Goal: Obtain resource: Obtain resource

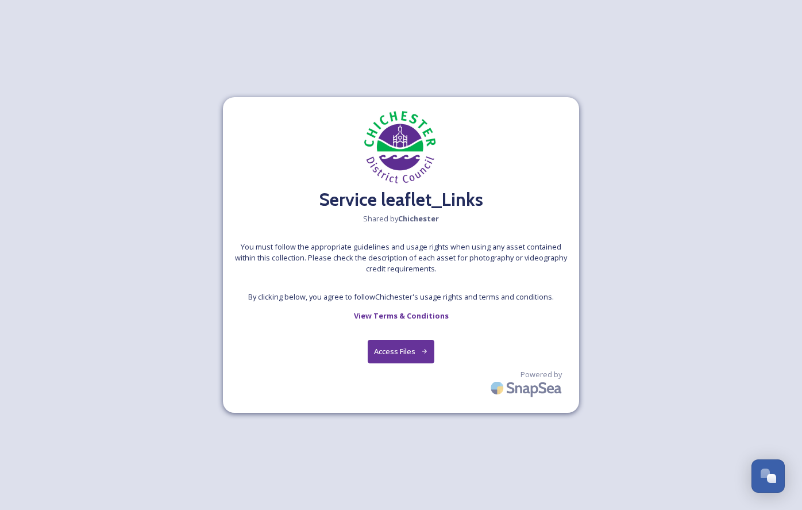
click at [379, 355] on button "Access Files" at bounding box center [401, 352] width 67 height 24
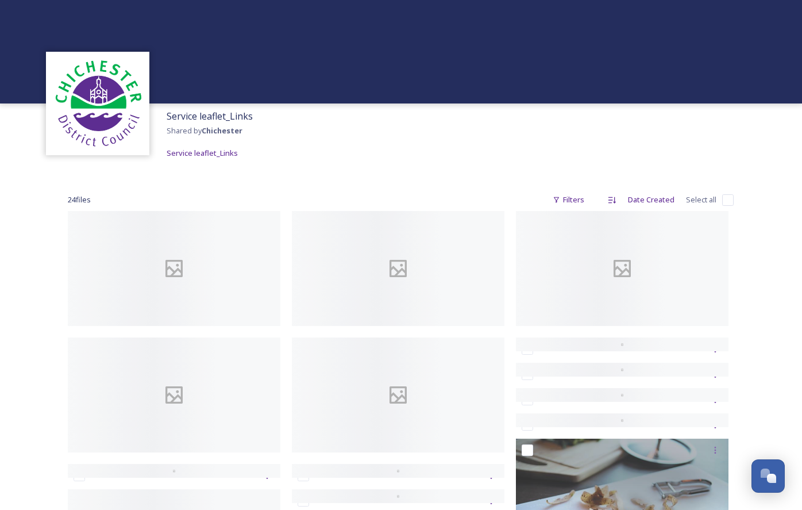
click at [404, 180] on div at bounding box center [401, 180] width 666 height 6
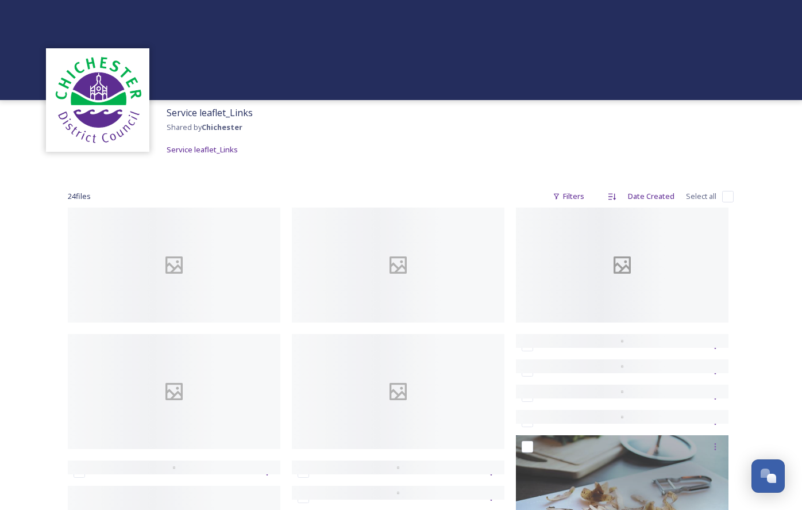
click at [623, 240] on div at bounding box center [622, 264] width 213 height 115
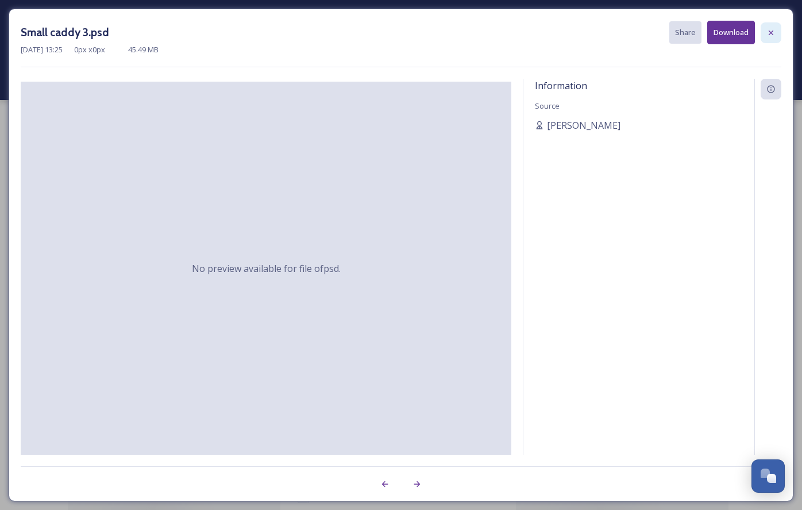
click at [773, 30] on icon at bounding box center [770, 32] width 9 height 9
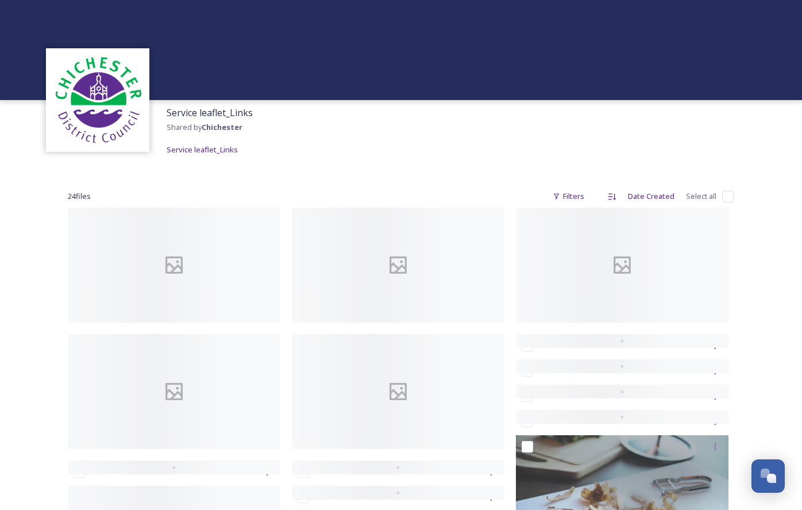
drag, startPoint x: 729, startPoint y: 194, endPoint x: 720, endPoint y: 196, distance: 9.6
click at [729, 194] on input "checkbox" at bounding box center [727, 196] width 11 height 11
checkbox input "true"
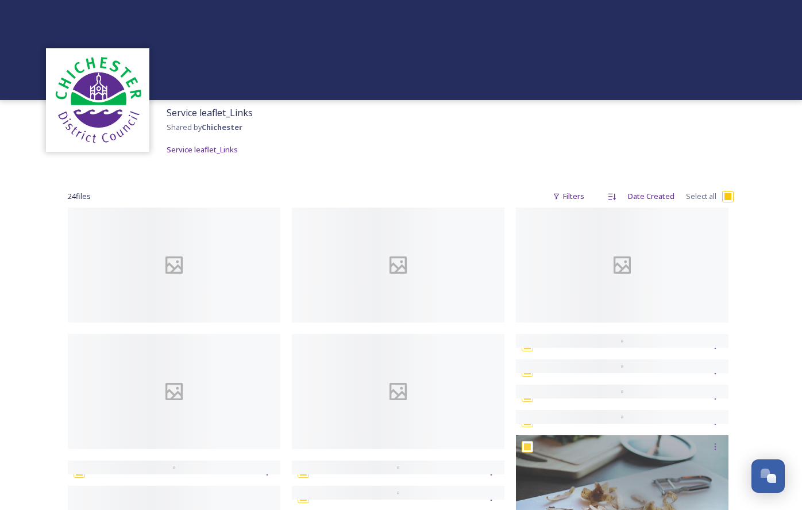
checkbox input "true"
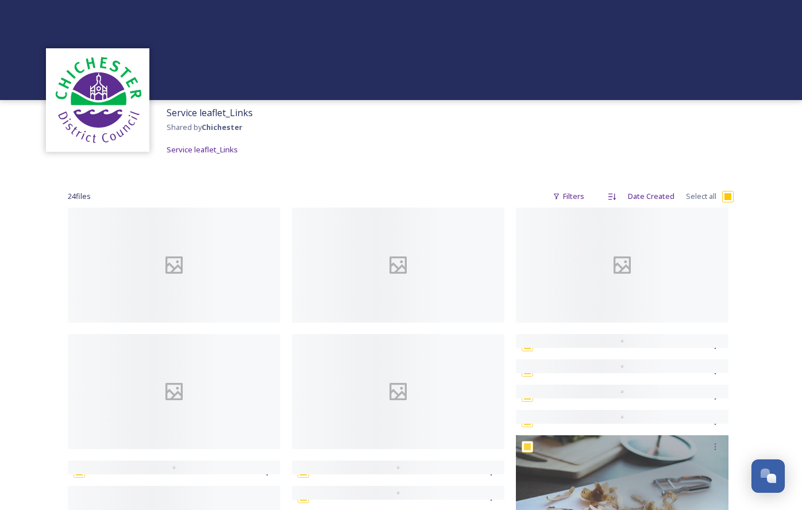
checkbox input "true"
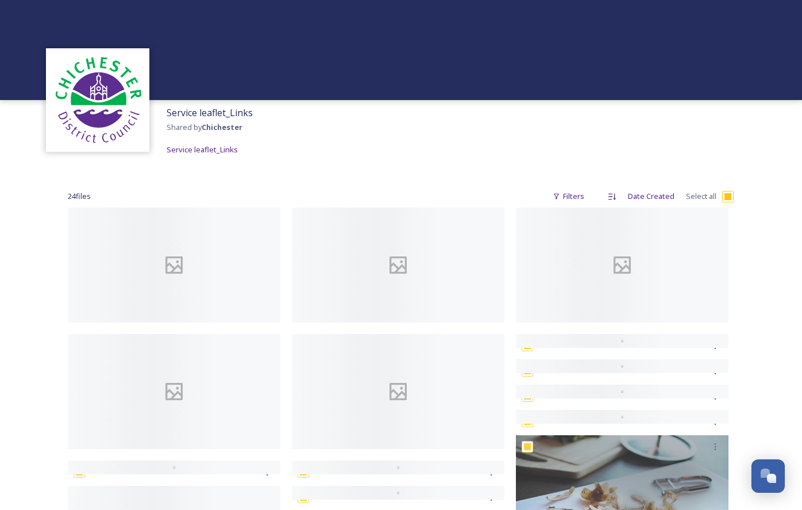
checkbox input "true"
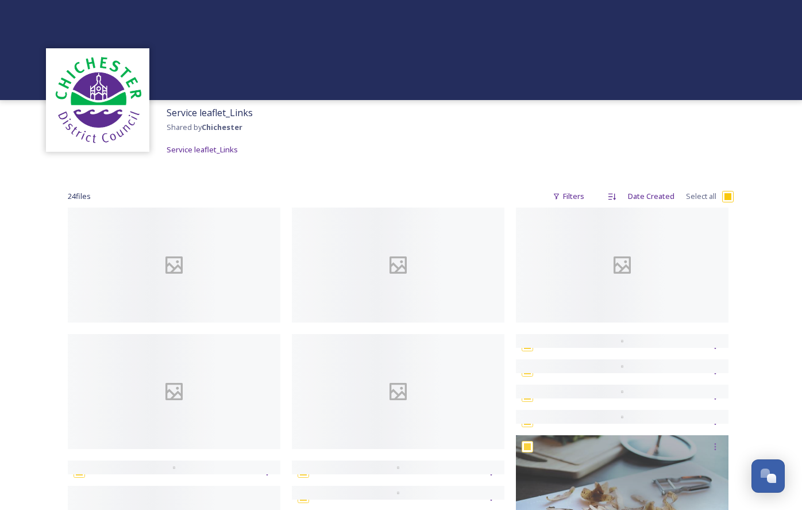
checkbox input "true"
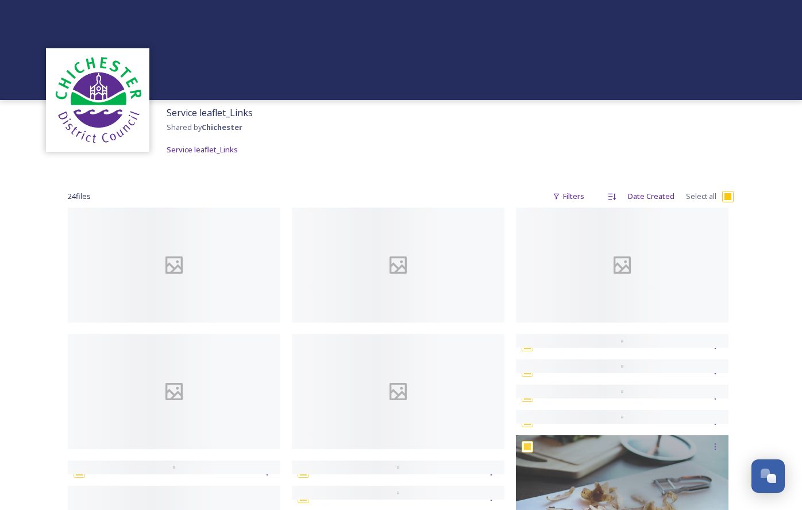
checkbox input "true"
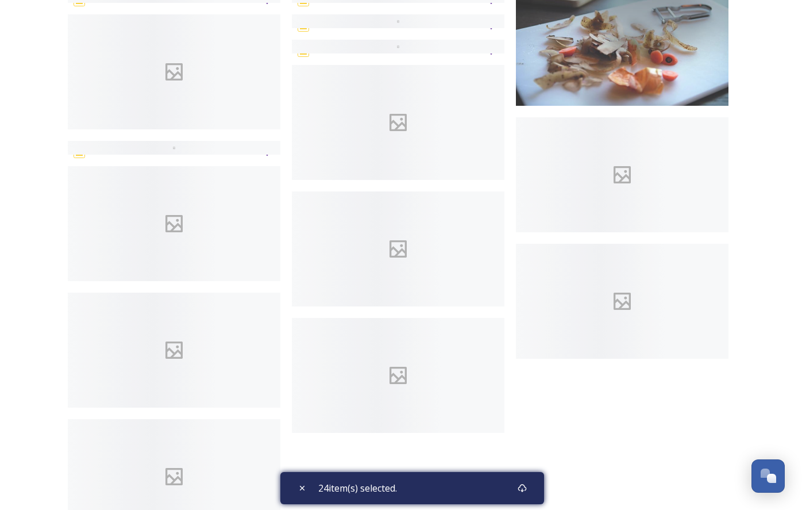
scroll to position [579, 0]
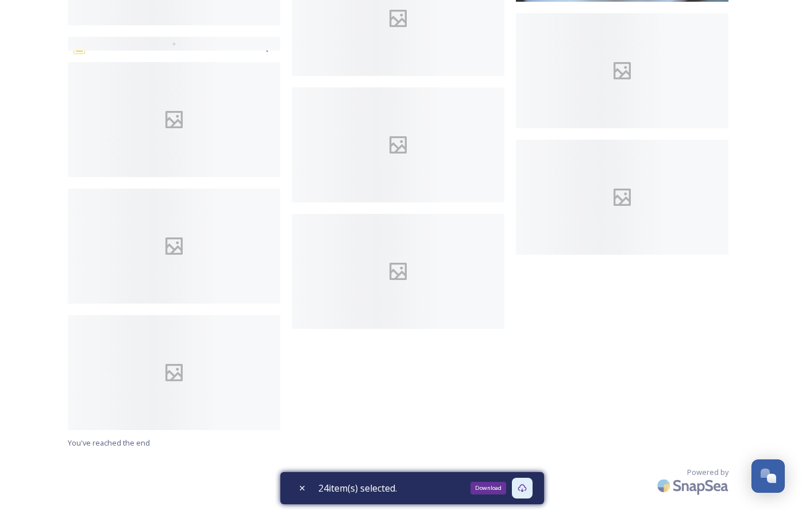
click at [525, 489] on icon at bounding box center [522, 487] width 9 height 9
click at [524, 488] on icon at bounding box center [522, 487] width 9 height 9
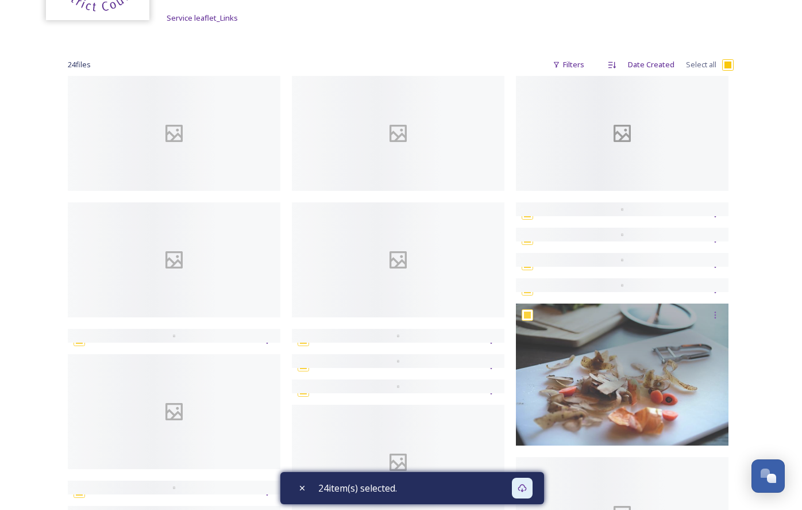
scroll to position [0, 0]
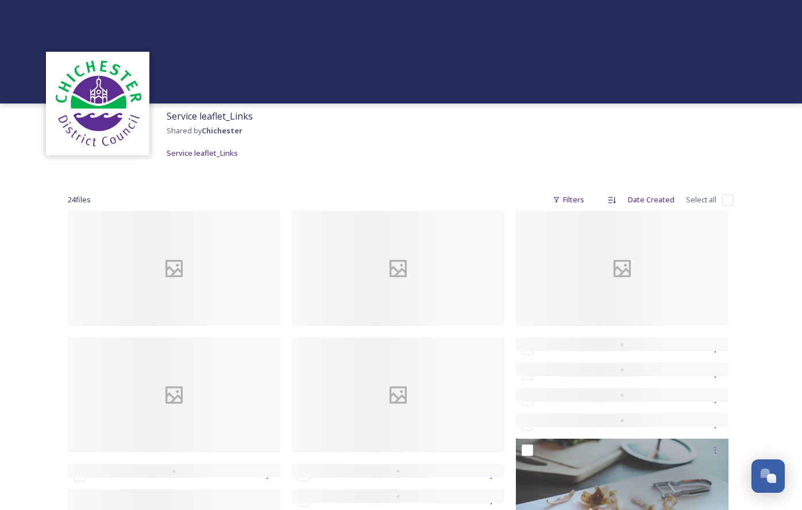
click at [727, 201] on input "checkbox" at bounding box center [727, 199] width 11 height 11
checkbox input "true"
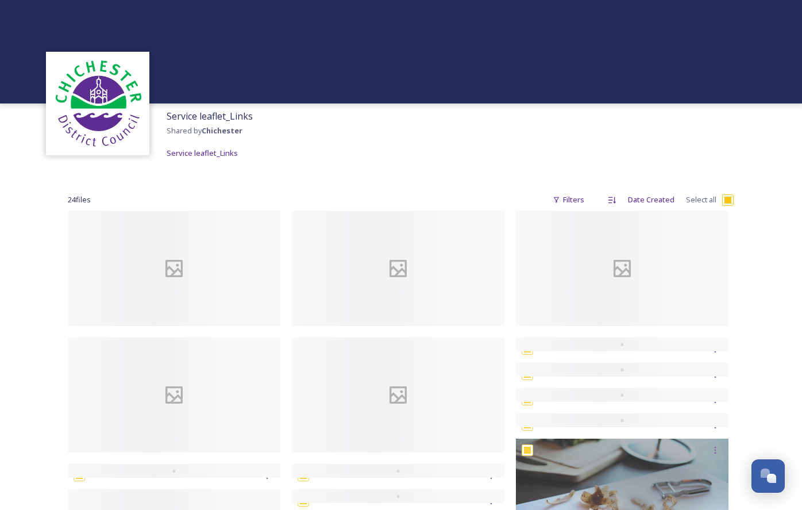
checkbox input "true"
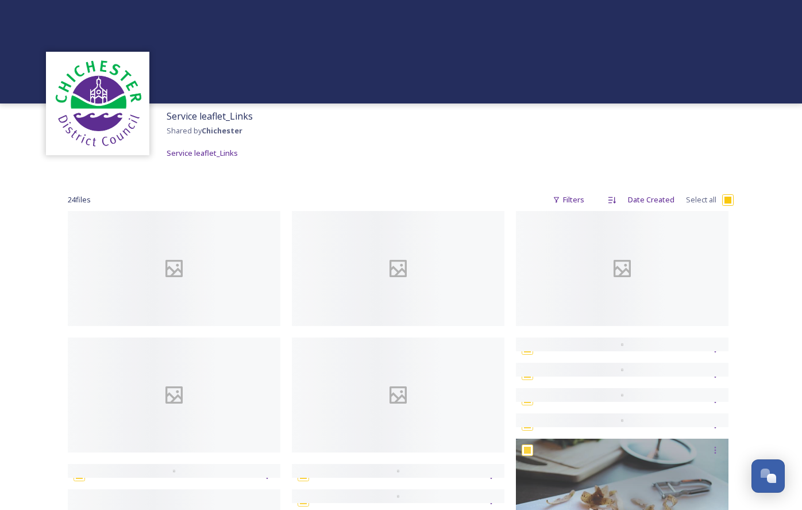
checkbox input "true"
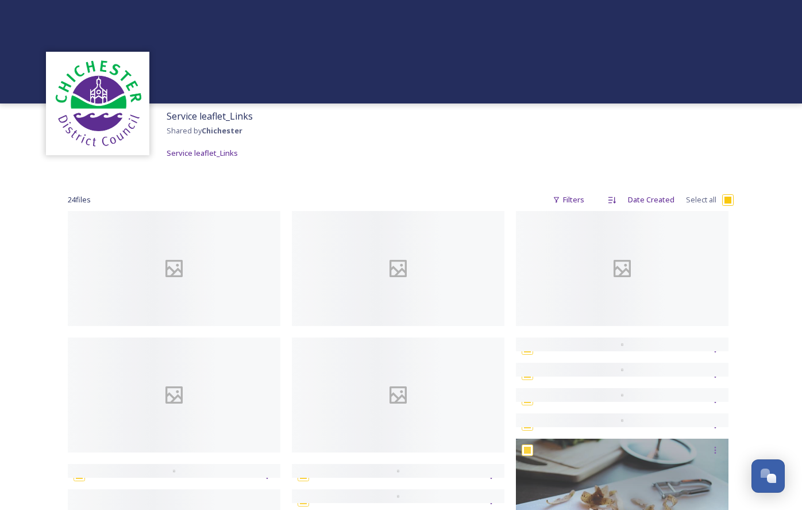
checkbox input "true"
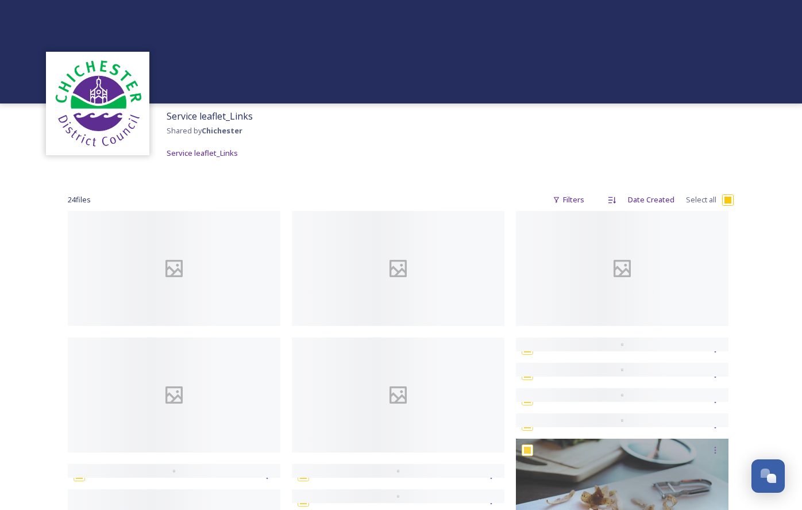
checkbox input "true"
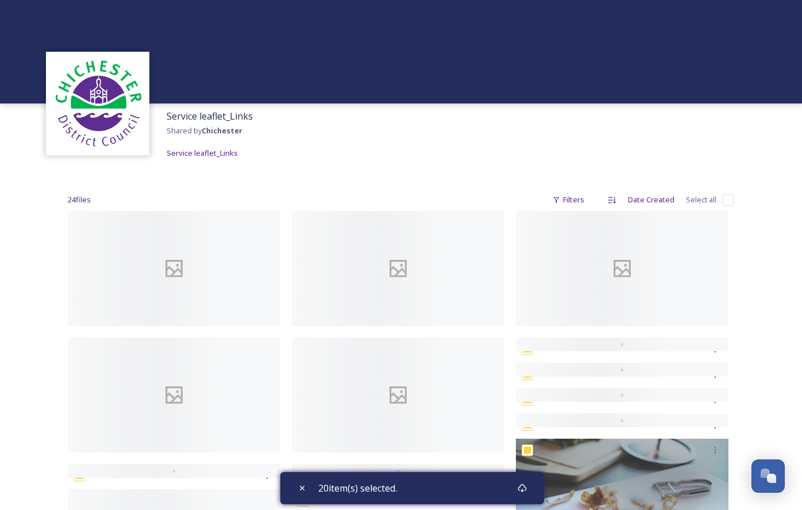
click at [725, 199] on input "checkbox" at bounding box center [727, 199] width 11 height 11
checkbox input "true"
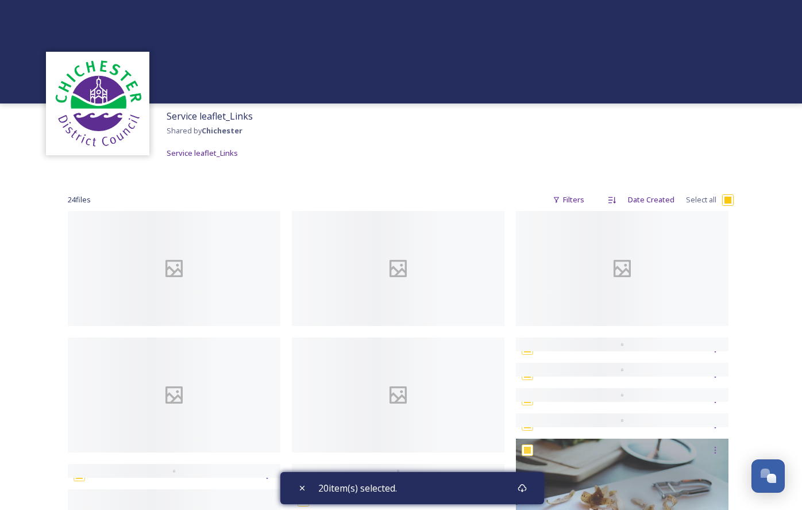
checkbox input "true"
click at [727, 197] on input "checkbox" at bounding box center [727, 199] width 11 height 11
checkbox input "false"
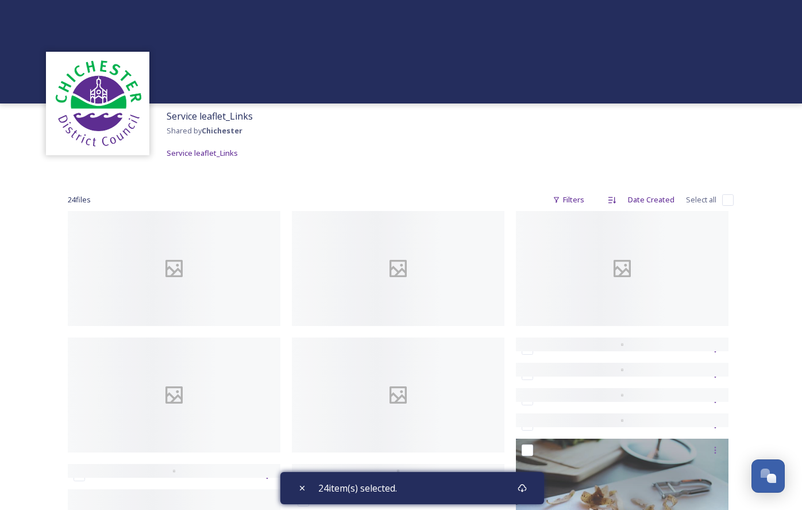
checkbox input "false"
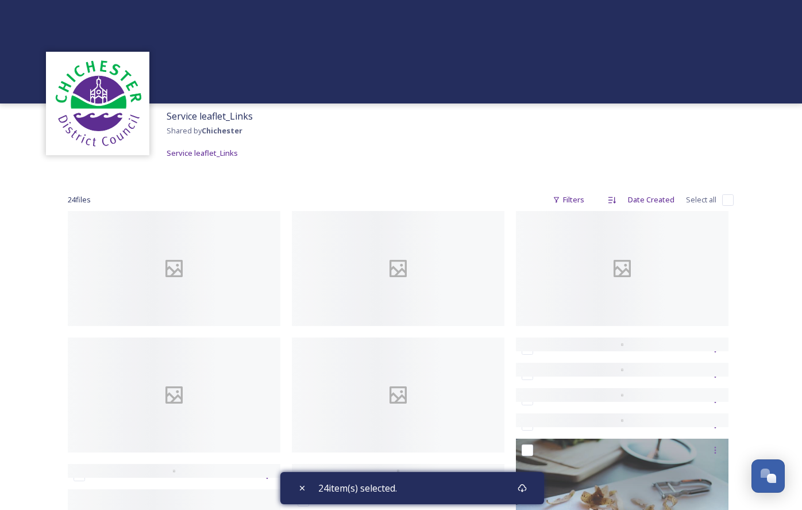
checkbox input "false"
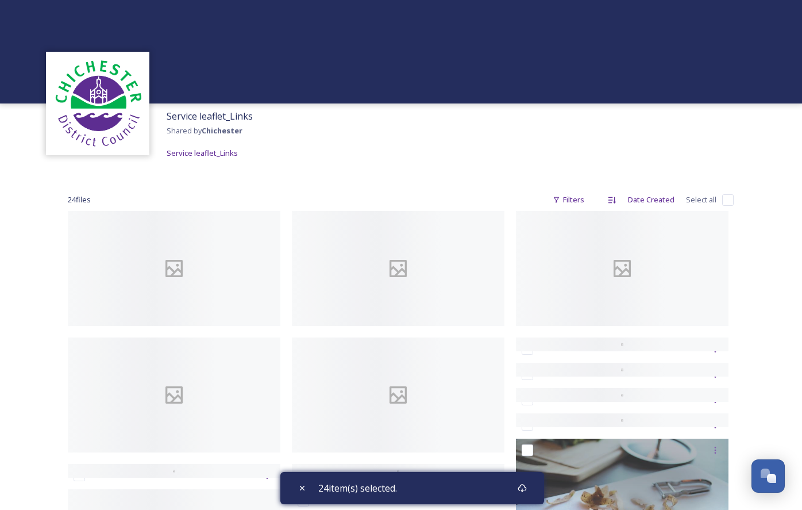
checkbox input "false"
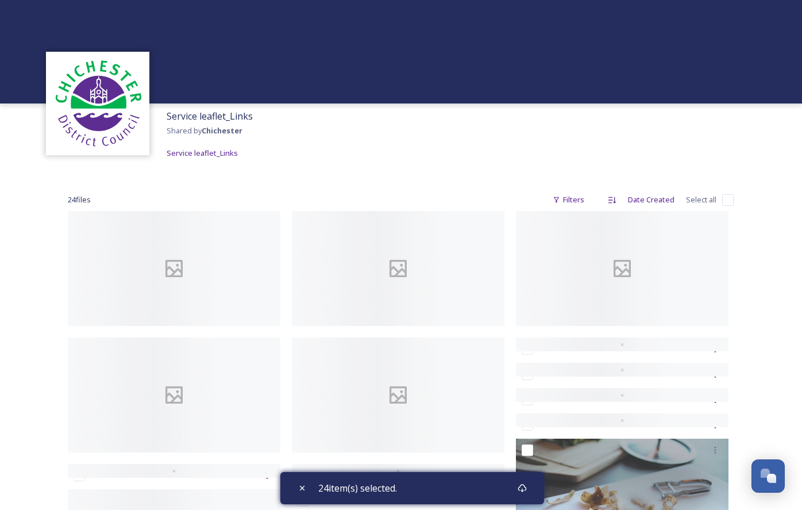
checkbox input "false"
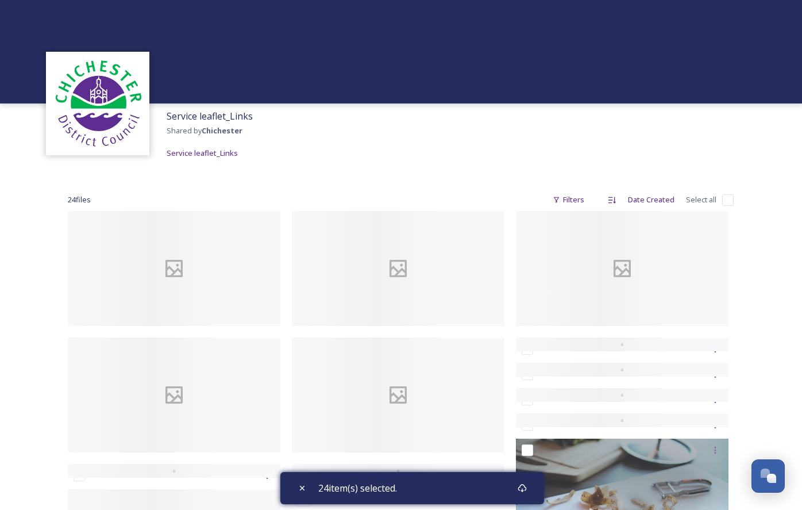
checkbox input "false"
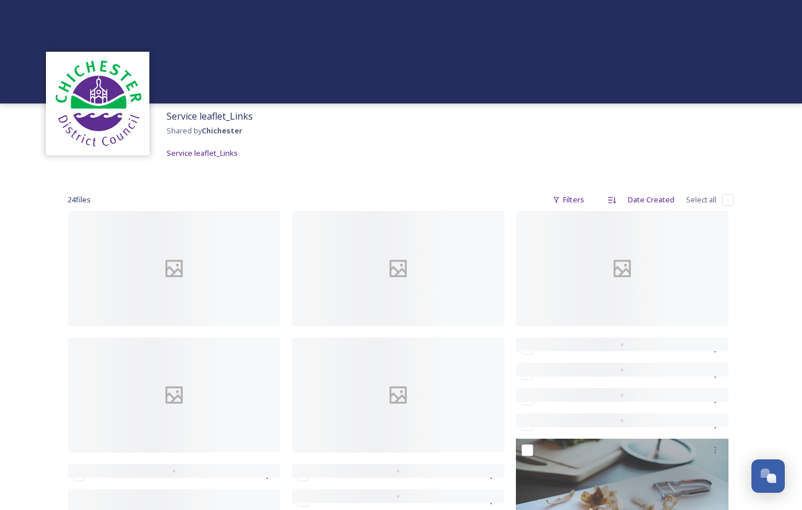
click at [730, 198] on input "checkbox" at bounding box center [727, 199] width 11 height 11
checkbox input "true"
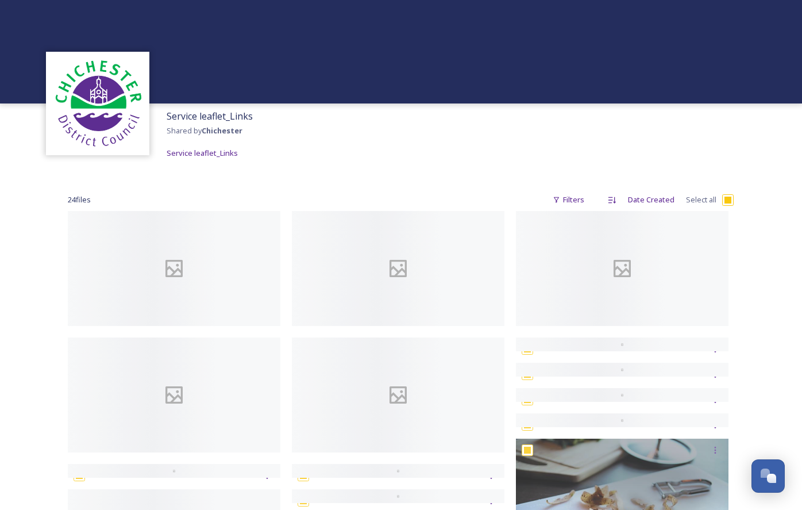
checkbox input "true"
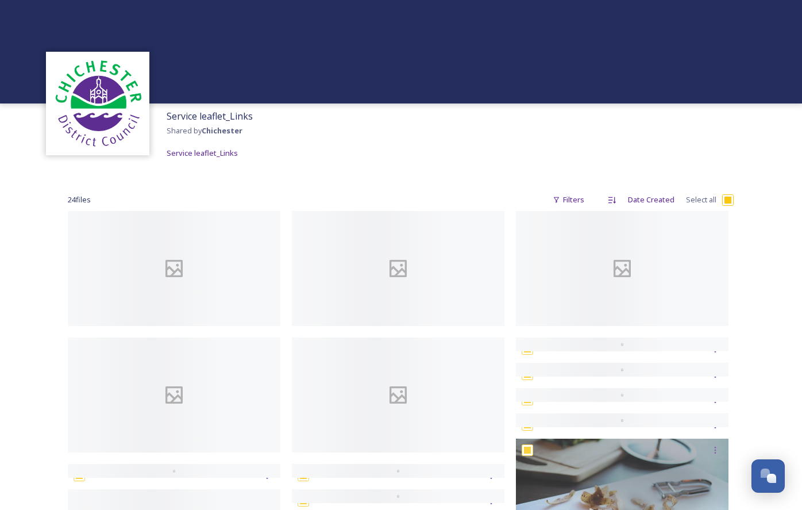
checkbox input "true"
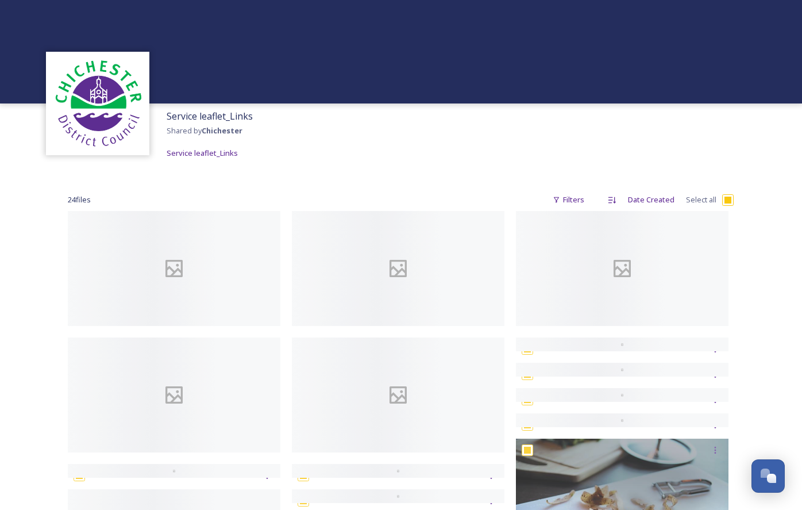
checkbox input "true"
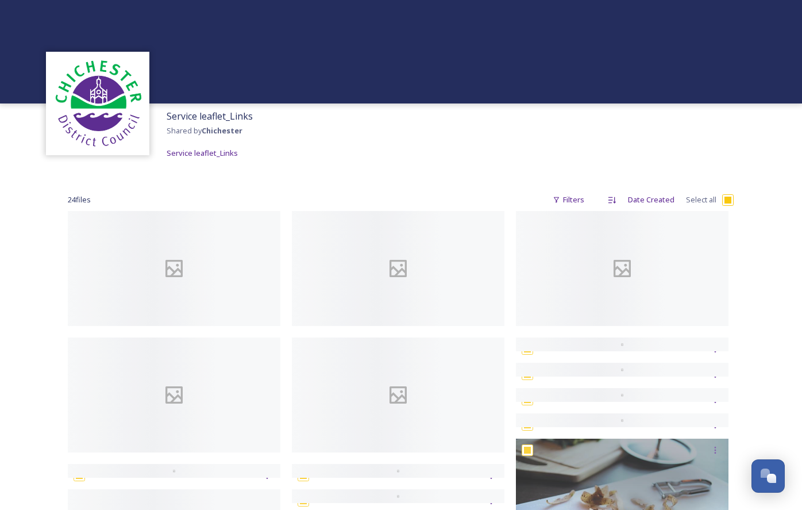
checkbox input "true"
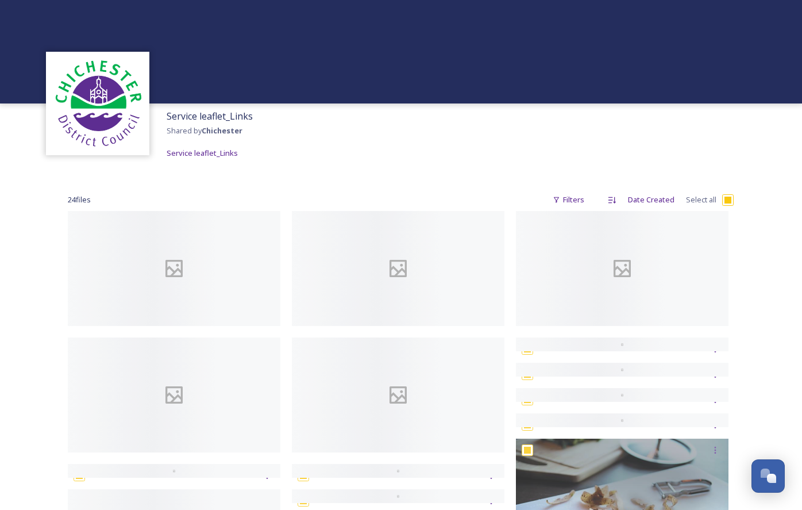
checkbox input "true"
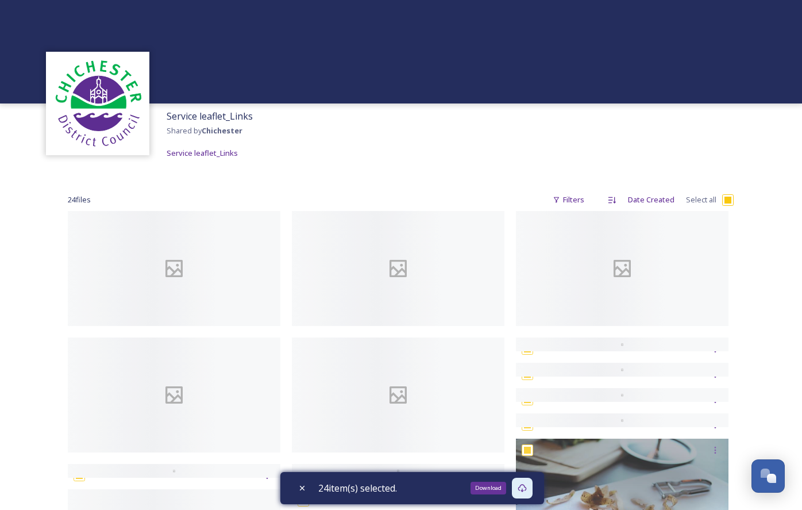
click at [523, 488] on icon at bounding box center [522, 487] width 9 height 9
